Goal: Task Accomplishment & Management: Manage account settings

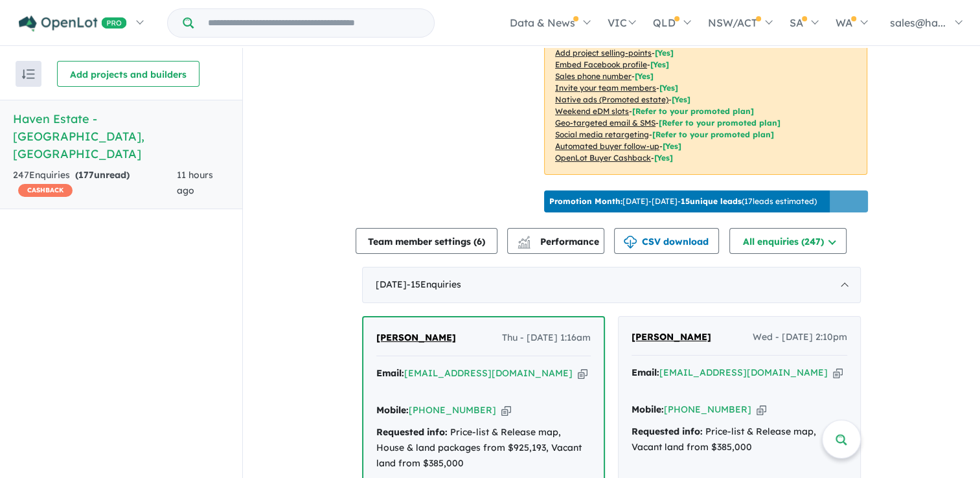
scroll to position [1, 0]
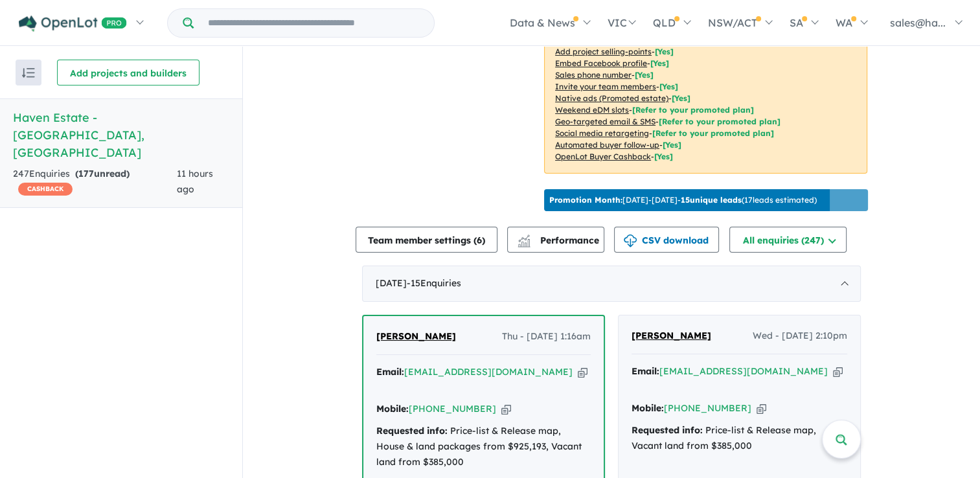
click at [578, 367] on icon "button" at bounding box center [583, 372] width 10 height 14
click at [833, 366] on icon "button" at bounding box center [838, 372] width 10 height 14
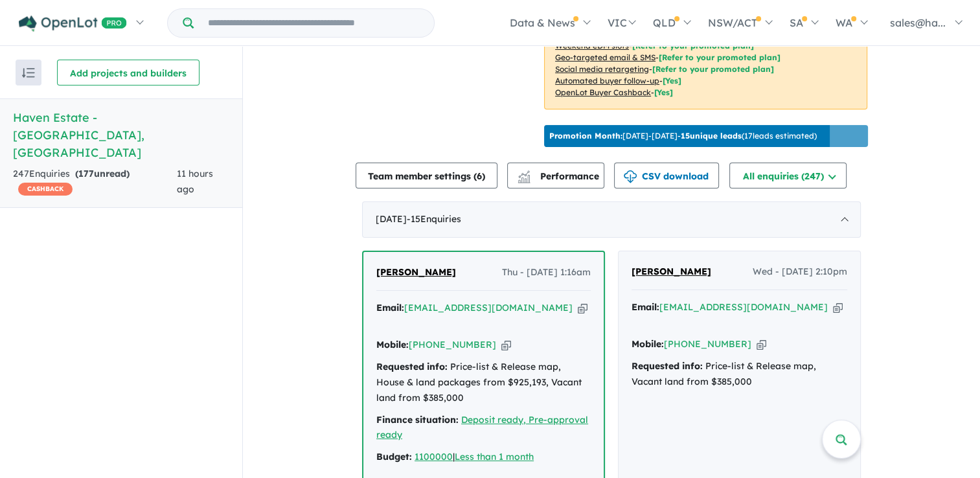
scroll to position [389, 0]
click at [756, 337] on icon "button" at bounding box center [761, 344] width 10 height 14
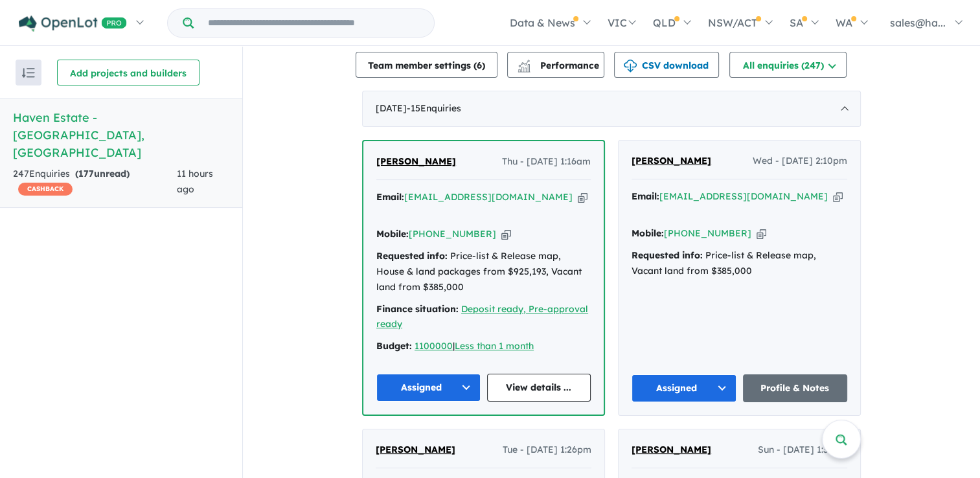
scroll to position [518, 0]
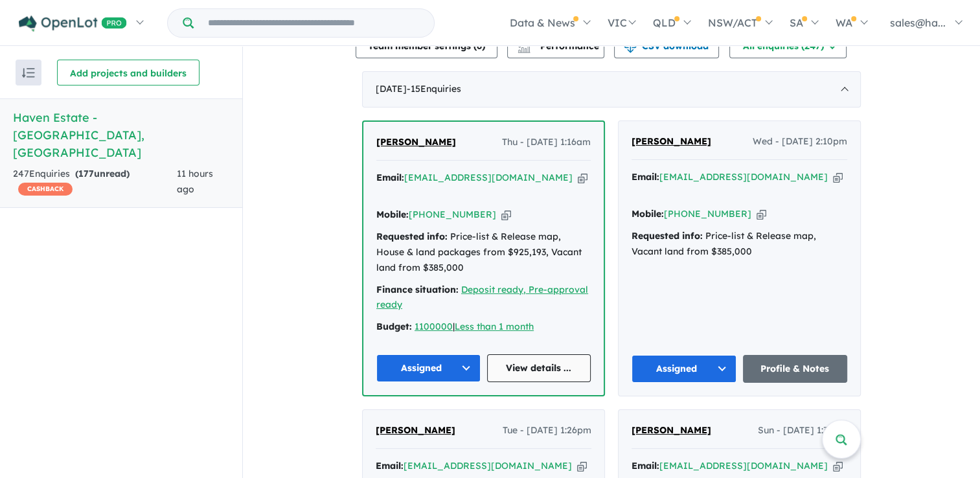
click at [502, 354] on link "View details ..." at bounding box center [539, 368] width 104 height 28
click at [791, 355] on link "Profile & Notes" at bounding box center [795, 369] width 105 height 28
